Goal: Task Accomplishment & Management: Manage account settings

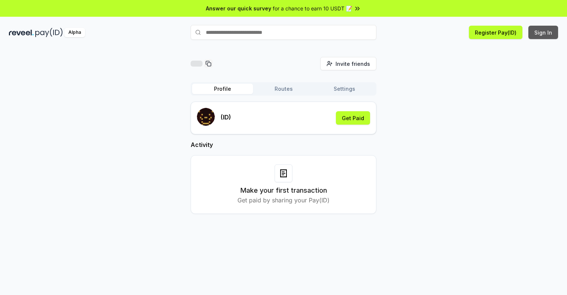
click at [544, 32] on button "Sign In" at bounding box center [544, 32] width 30 height 13
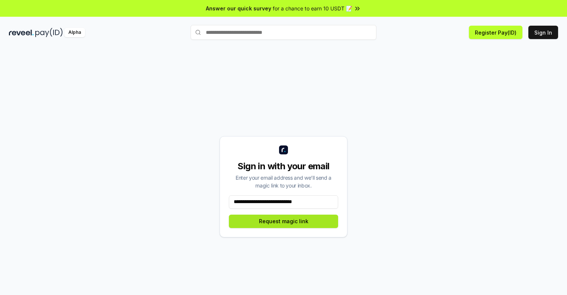
type input "**********"
click at [284, 221] on button "Request magic link" at bounding box center [283, 221] width 109 height 13
